Goal: Information Seeking & Learning: Learn about a topic

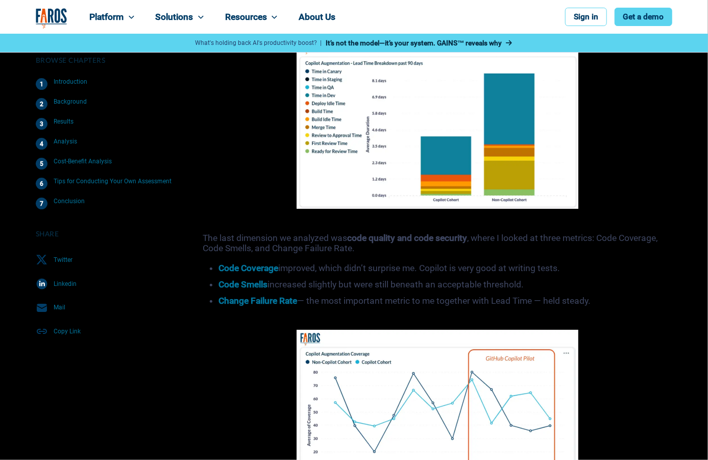
scroll to position [3607, 0]
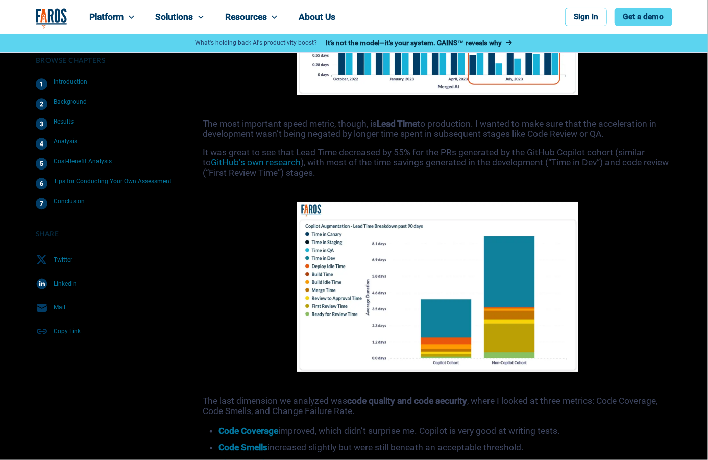
scroll to position [3607, 0]
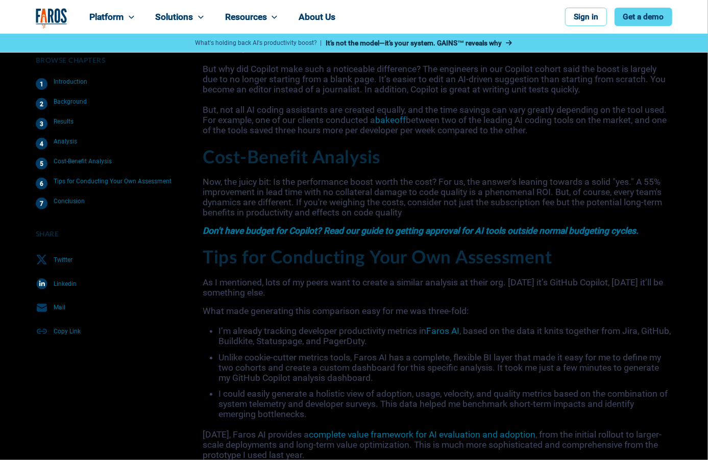
scroll to position [3837, 0]
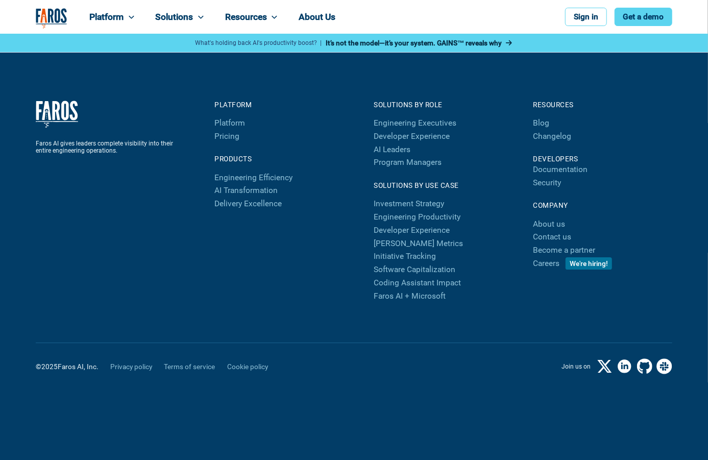
click at [704, 211] on div "Faros AI gives leaders complete visibility into their entire engineering operat…" at bounding box center [354, 261] width 708 height 417
click at [675, 201] on div "Faros AI gives leaders complete visibility into their entire engineering operat…" at bounding box center [354, 261] width 708 height 417
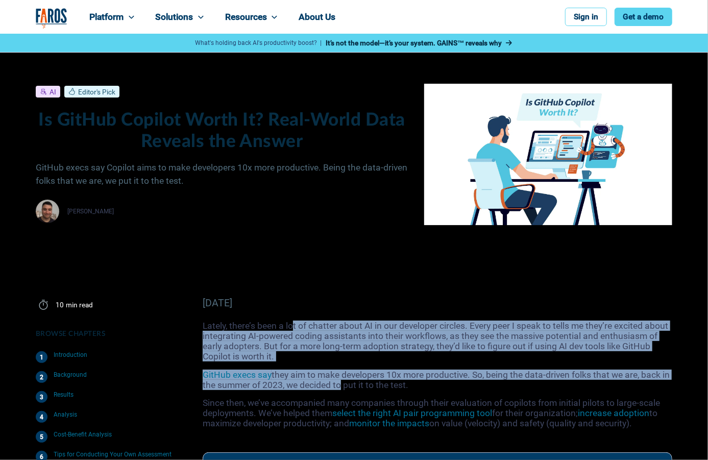
drag, startPoint x: 294, startPoint y: 324, endPoint x: 345, endPoint y: 385, distance: 79.4
click at [532, 354] on p "Lately, there’s been a lot of chatter about AI in our developer circles. Every …" at bounding box center [438, 341] width 470 height 41
